Goal: Information Seeking & Learning: Learn about a topic

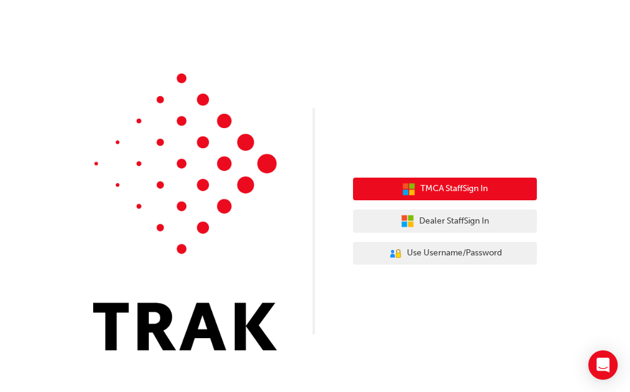
click at [465, 194] on span "TMCA Staff Sign In" at bounding box center [453, 189] width 67 height 14
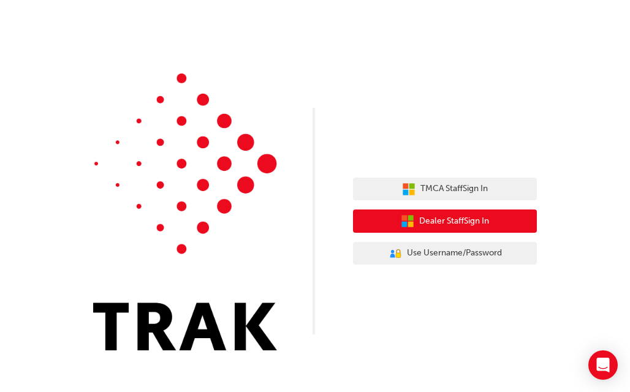
click at [427, 213] on button "Dealer Staff Sign In" at bounding box center [445, 221] width 184 height 23
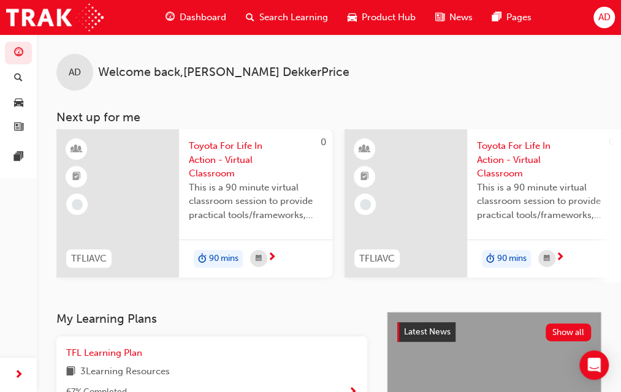
click at [276, 13] on span "Search Learning" at bounding box center [293, 17] width 69 height 14
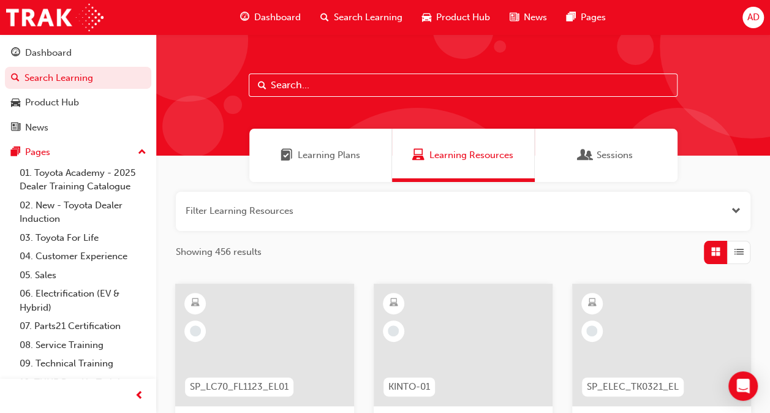
click at [375, 81] on input "text" at bounding box center [463, 85] width 429 height 23
type input "acl"
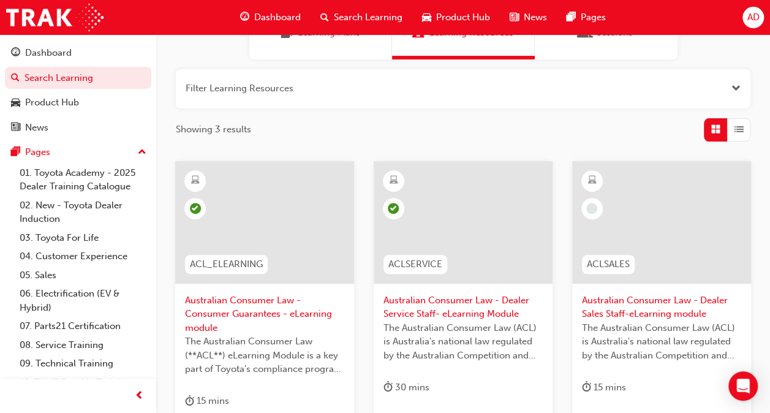
scroll to position [184, 0]
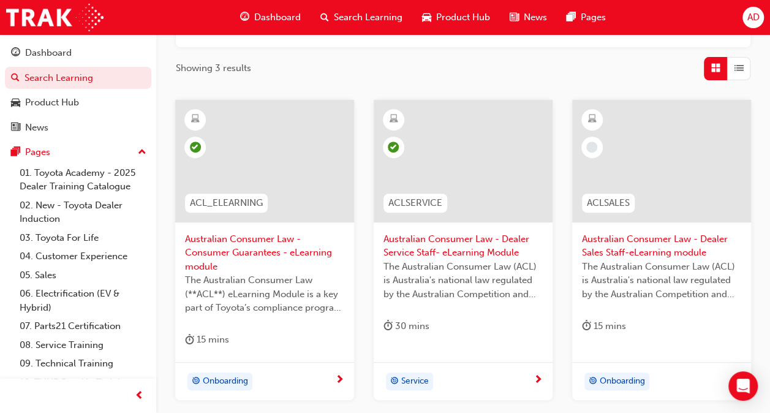
click at [281, 176] on div at bounding box center [264, 161] width 179 height 123
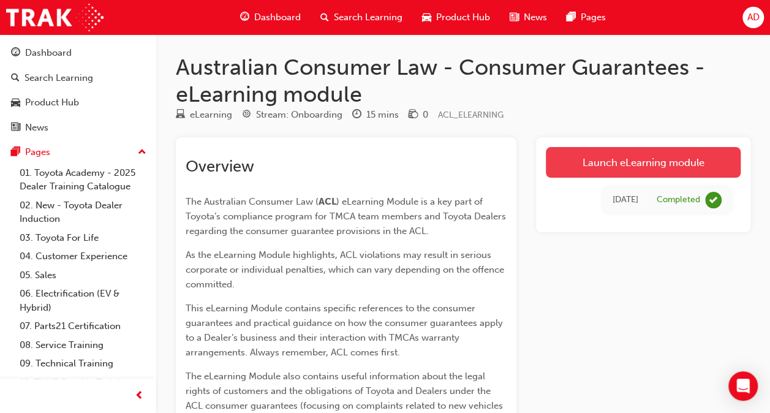
click at [602, 159] on link "Launch eLearning module" at bounding box center [643, 162] width 195 height 31
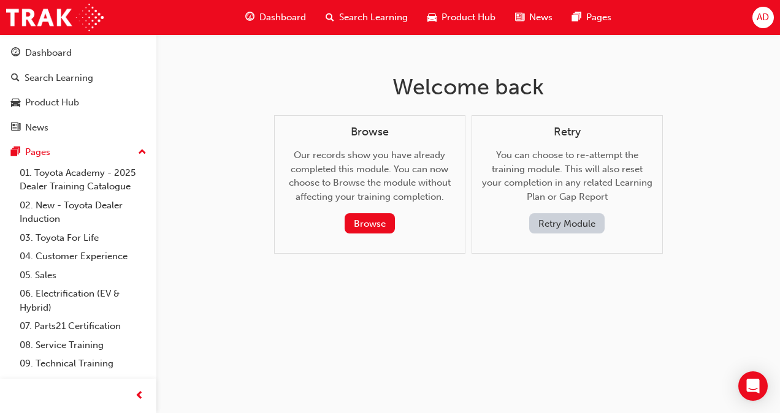
click at [581, 216] on button "Retry Module" at bounding box center [566, 223] width 75 height 20
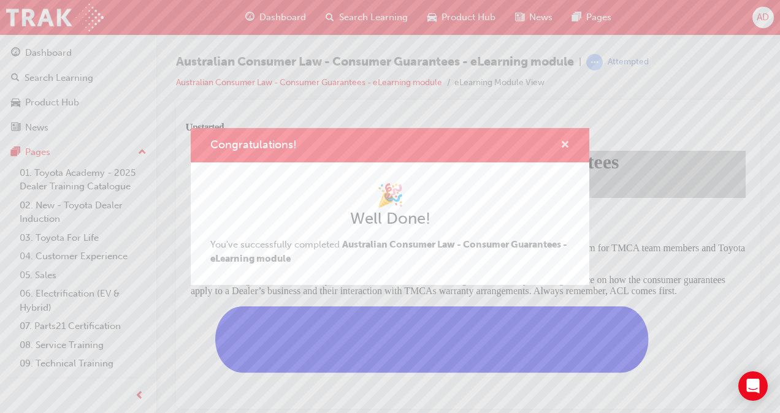
click at [561, 143] on span "cross-icon" at bounding box center [564, 145] width 9 height 11
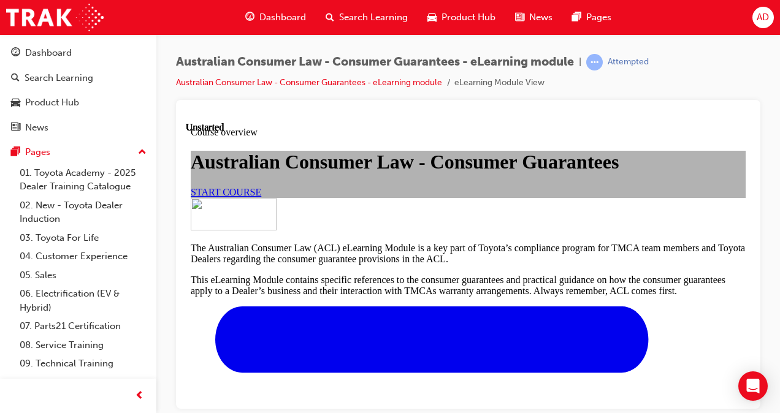
click at [261, 197] on span "START COURSE" at bounding box center [226, 191] width 70 height 10
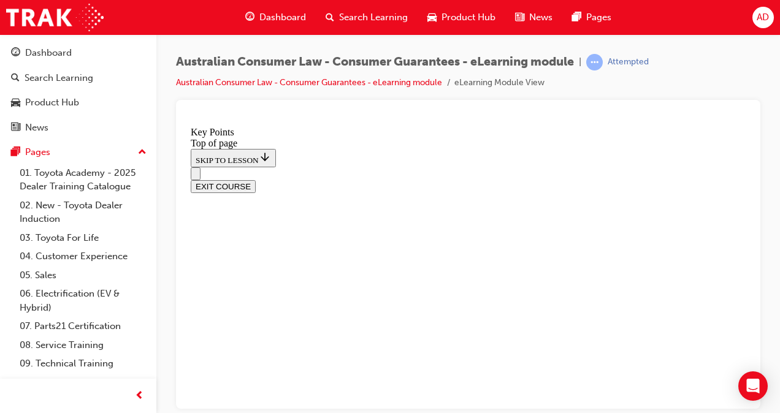
scroll to position [283, 0]
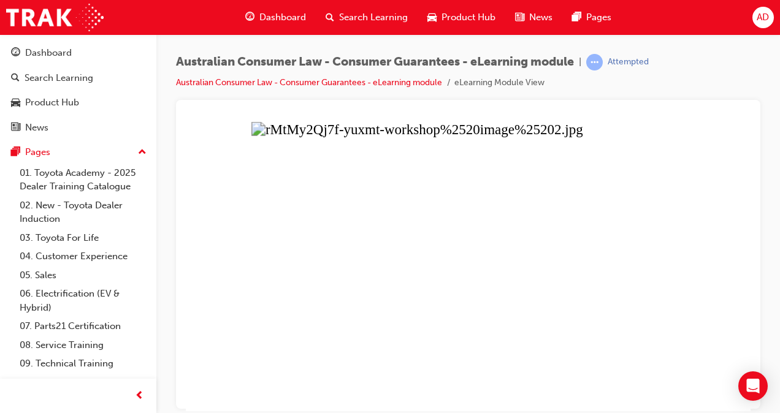
click at [485, 245] on button "Unzoom image" at bounding box center [468, 265] width 564 height 289
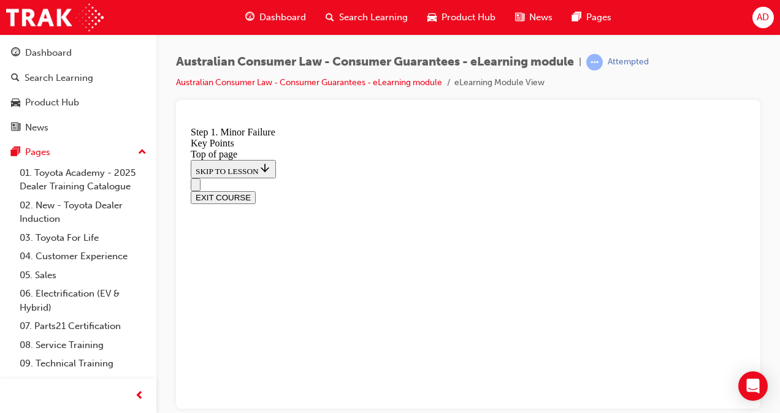
scroll to position [2378, 0]
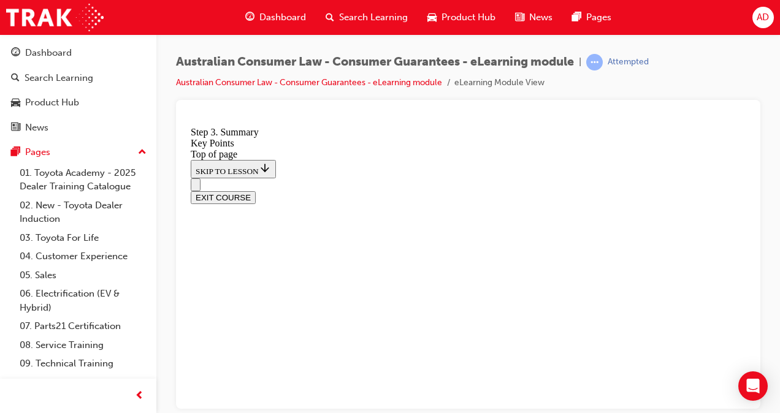
scroll to position [1913, 0]
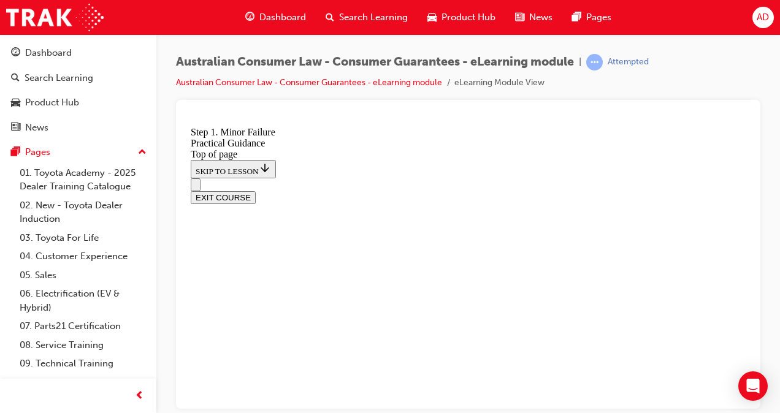
scroll to position [222, 0]
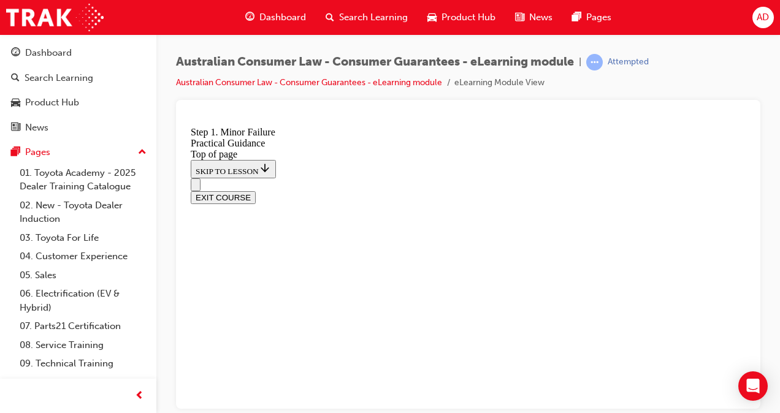
scroll to position [461, 0]
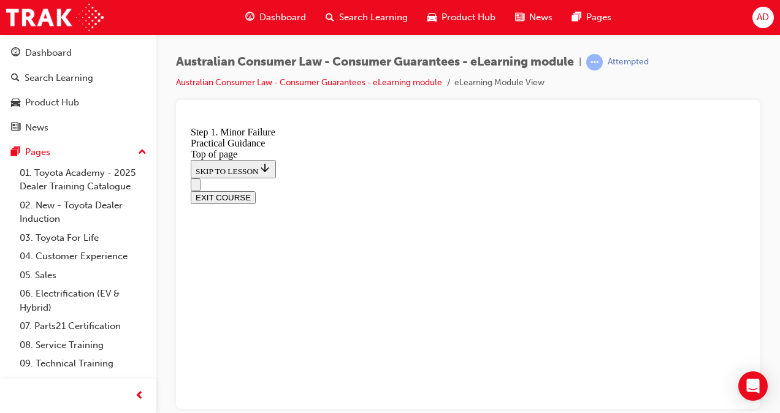
scroll to position [339, 0]
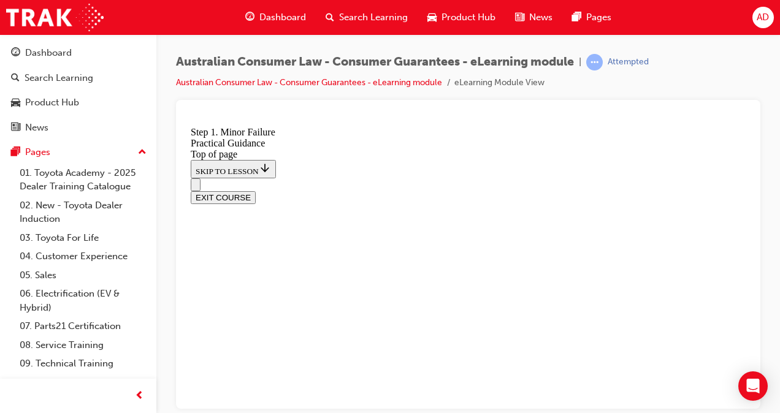
click at [195, 187] on icon "Open navigation menu" at bounding box center [195, 187] width 0 height 0
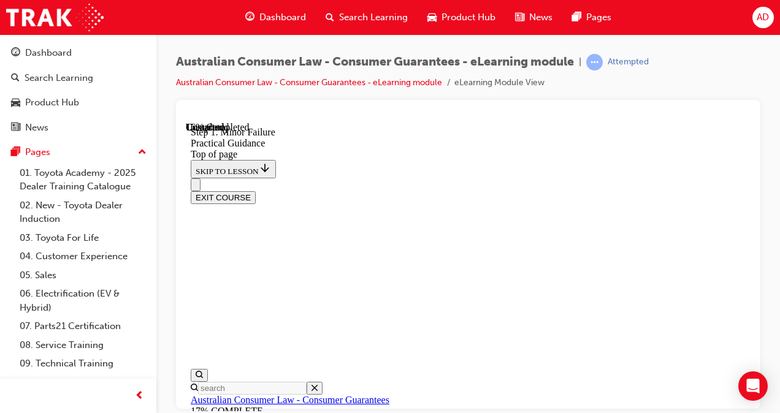
scroll to position [61, 0]
click at [208, 187] on icon "Close navigation menu" at bounding box center [201, 191] width 12 height 9
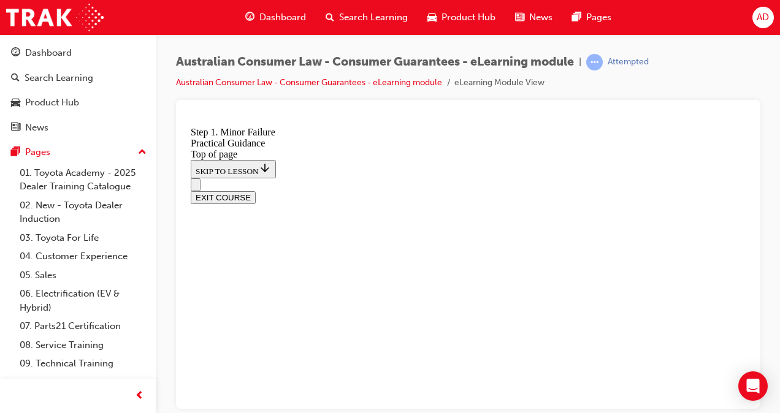
scroll to position [459, 0]
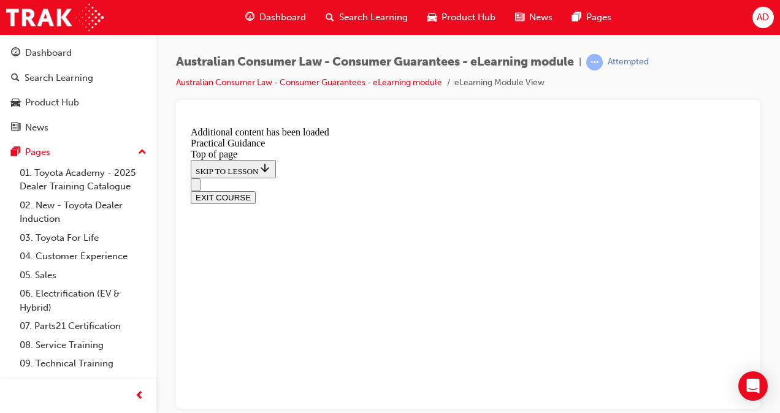
scroll to position [3311, 0]
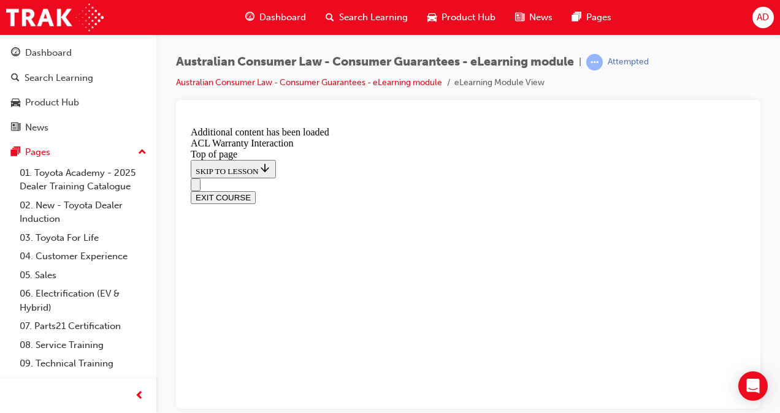
scroll to position [799, 0]
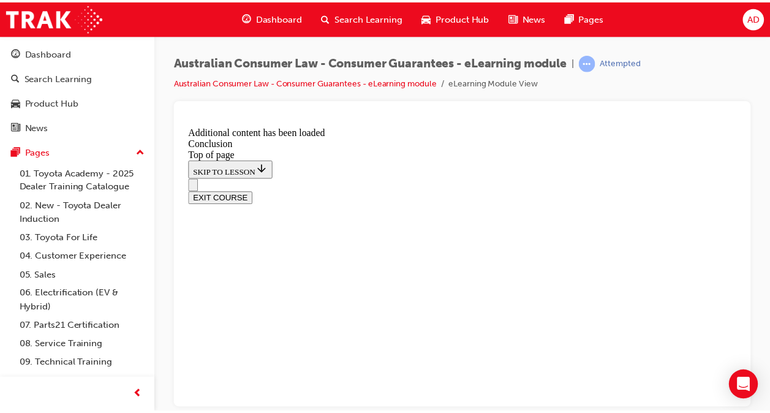
scroll to position [240, 0]
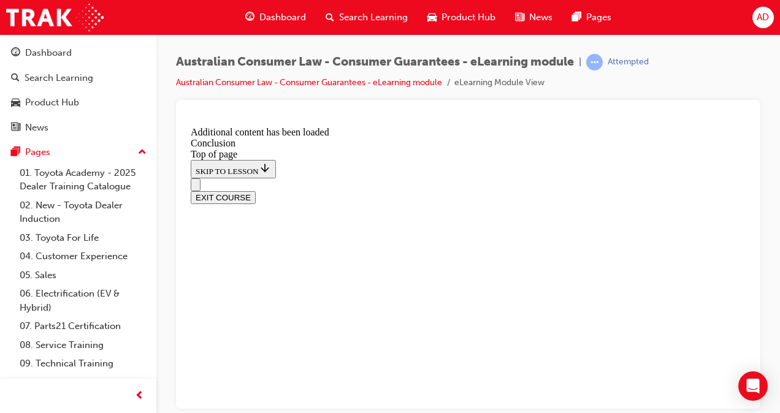
click at [629, 27] on div "Dashboard Search Learning Product Hub News Pages AD" at bounding box center [390, 17] width 780 height 35
click at [629, 16] on div "AD" at bounding box center [762, 17] width 21 height 21
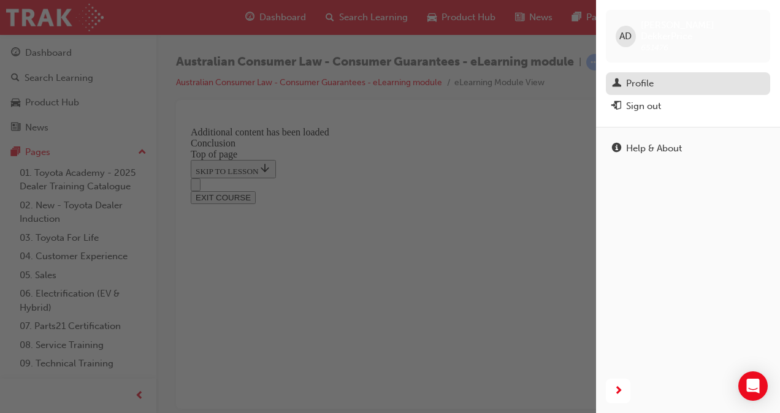
click at [629, 77] on div "Profile" at bounding box center [640, 84] width 28 height 14
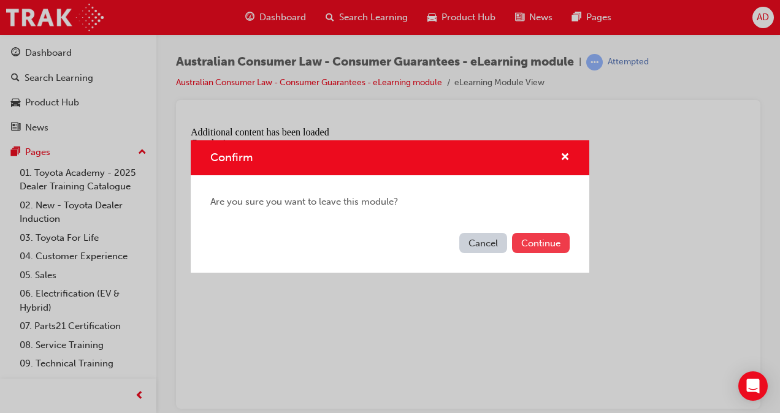
click at [530, 238] on button "Continue" at bounding box center [541, 243] width 58 height 20
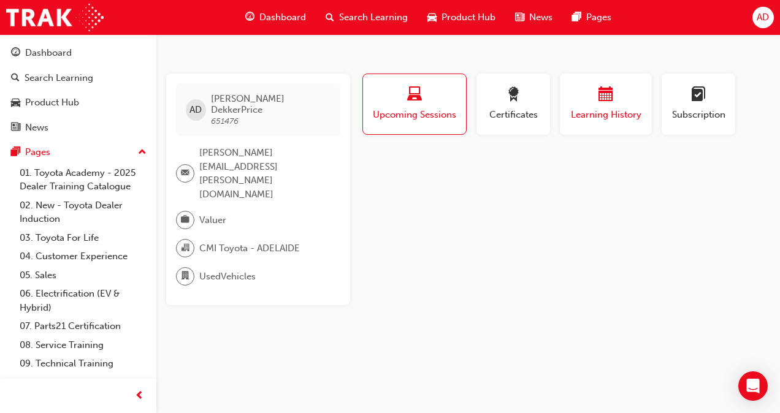
click at [595, 99] on div "button" at bounding box center [606, 96] width 74 height 19
